Goal: Entertainment & Leisure: Consume media (video, audio)

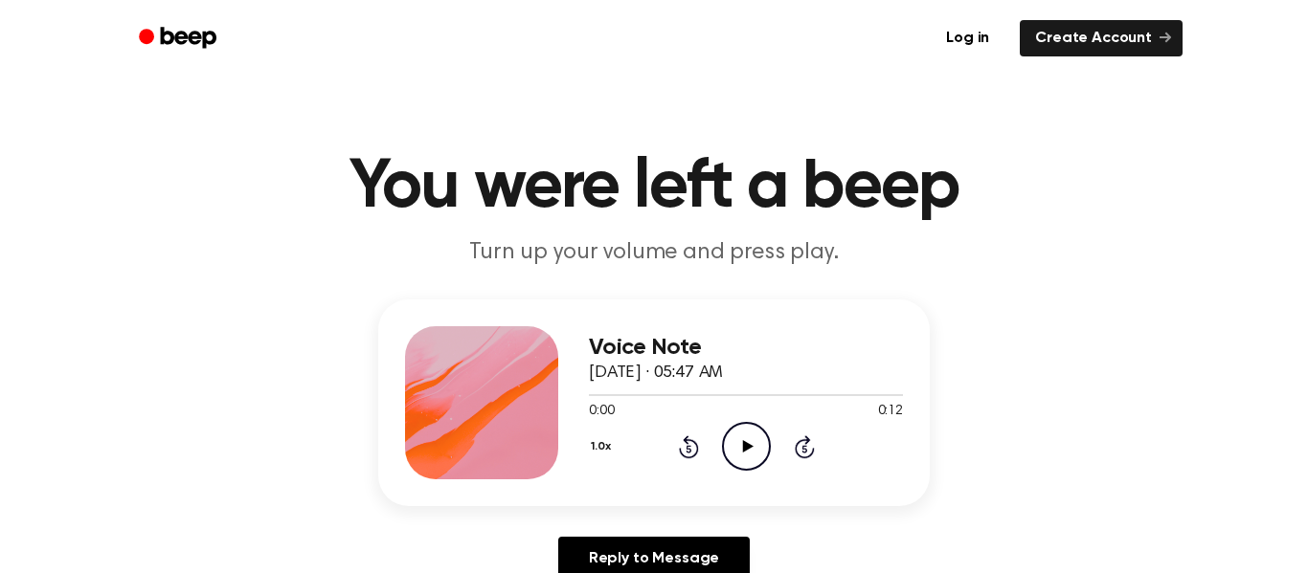
click at [746, 442] on icon "Play Audio" at bounding box center [746, 446] width 49 height 49
click at [750, 423] on circle at bounding box center [746, 446] width 47 height 47
click at [745, 428] on icon "Play Audio" at bounding box center [746, 446] width 49 height 49
